Goal: Information Seeking & Learning: Learn about a topic

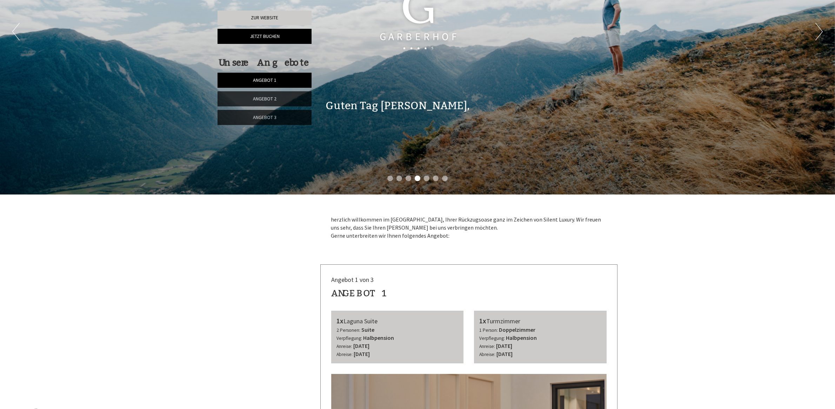
scroll to position [307, 0]
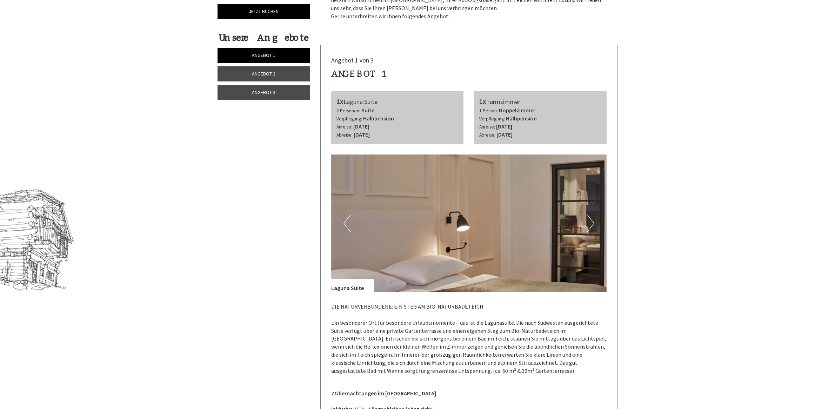
scroll to position [439, 0]
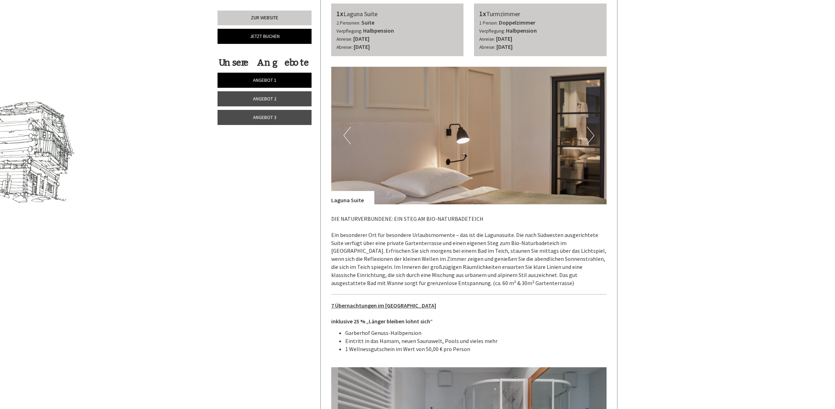
click at [258, 100] on span "Angebot 2" at bounding box center [265, 98] width 24 height 6
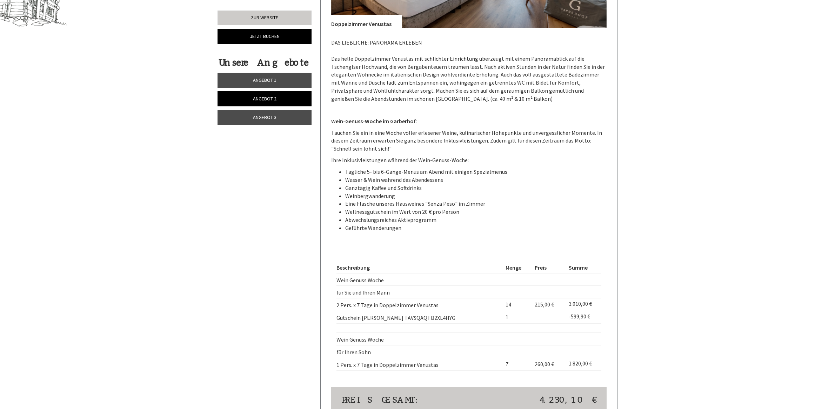
scroll to position [703, 0]
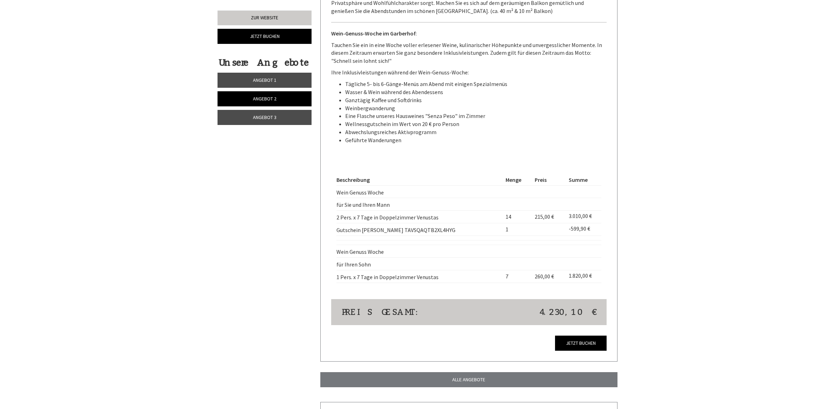
click at [273, 112] on link "Angebot 3" at bounding box center [265, 117] width 94 height 15
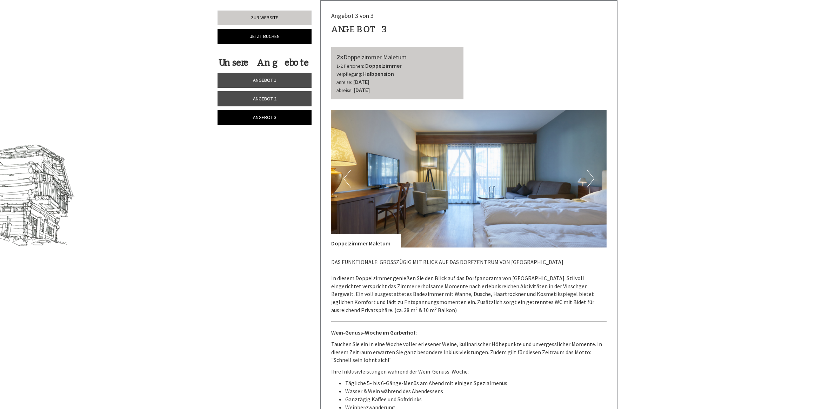
scroll to position [615, 0]
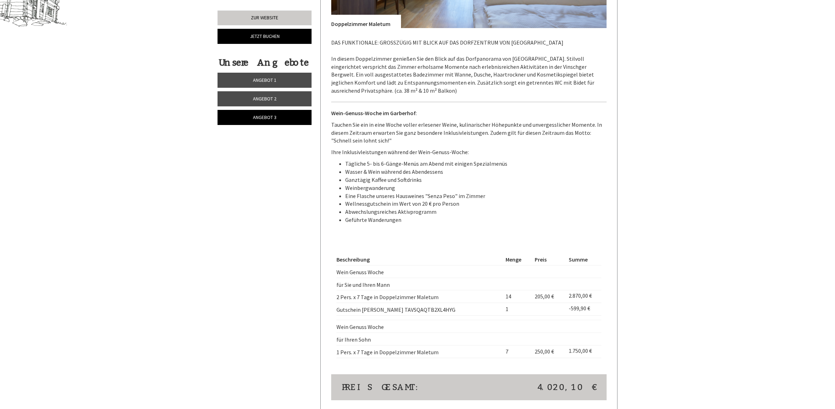
drag, startPoint x: 463, startPoint y: 311, endPoint x: 338, endPoint y: 312, distance: 125.0
click at [338, 312] on td "Gutschein [PERSON_NAME] TAVSQAQTB2XL4HYG" at bounding box center [420, 309] width 166 height 13
copy td "Gutschein [PERSON_NAME] TAVSQAQTB2XL4HYG"
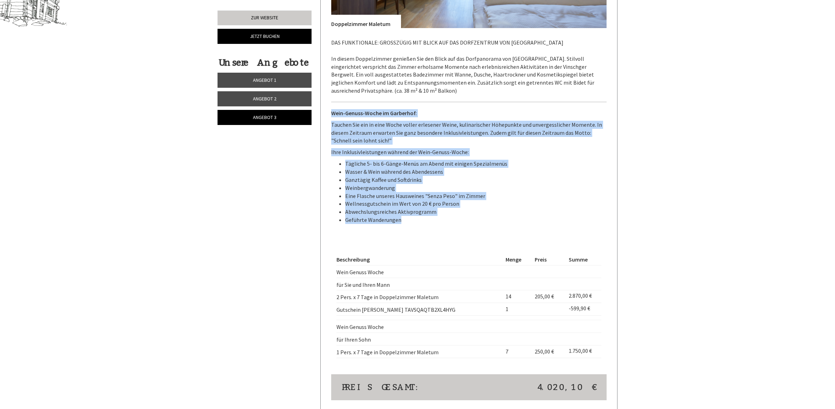
drag, startPoint x: 412, startPoint y: 221, endPoint x: 332, endPoint y: 114, distance: 133.7
click at [332, 114] on div "DAS FUNKTIONALE: GROSSZÜGIG MIT BLICK AUF DAS DORFZENTRUM VON MALS In diesem Do…" at bounding box center [469, 133] width 276 height 210
copy div "Wein-Genuss-Woche im Garberhof : Tauchen Sie ein in eine Woche voller erlesener…"
